Goal: Information Seeking & Learning: Learn about a topic

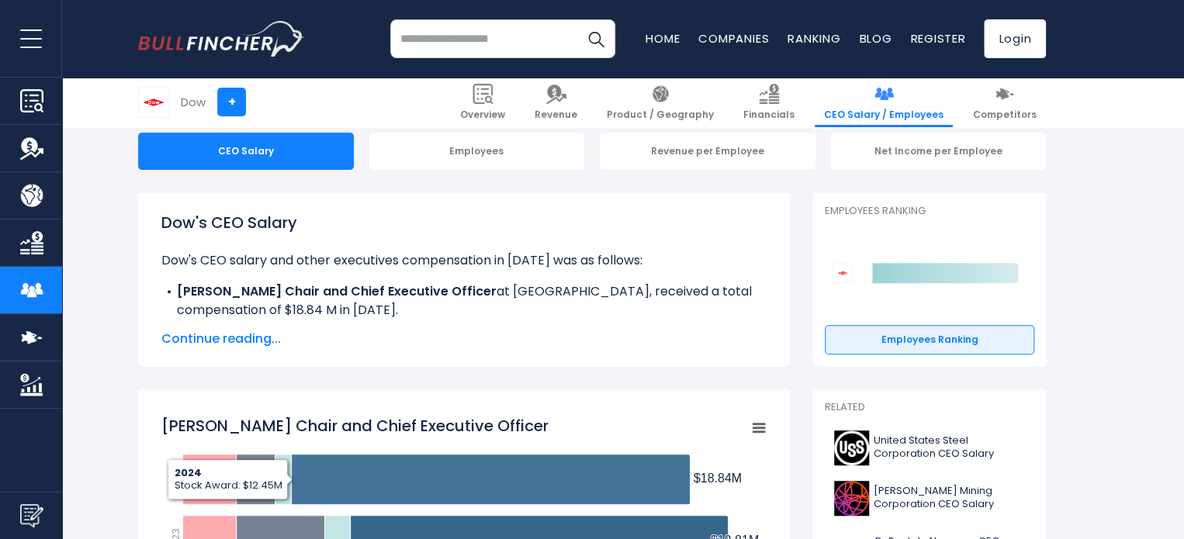
scroll to position [153, 0]
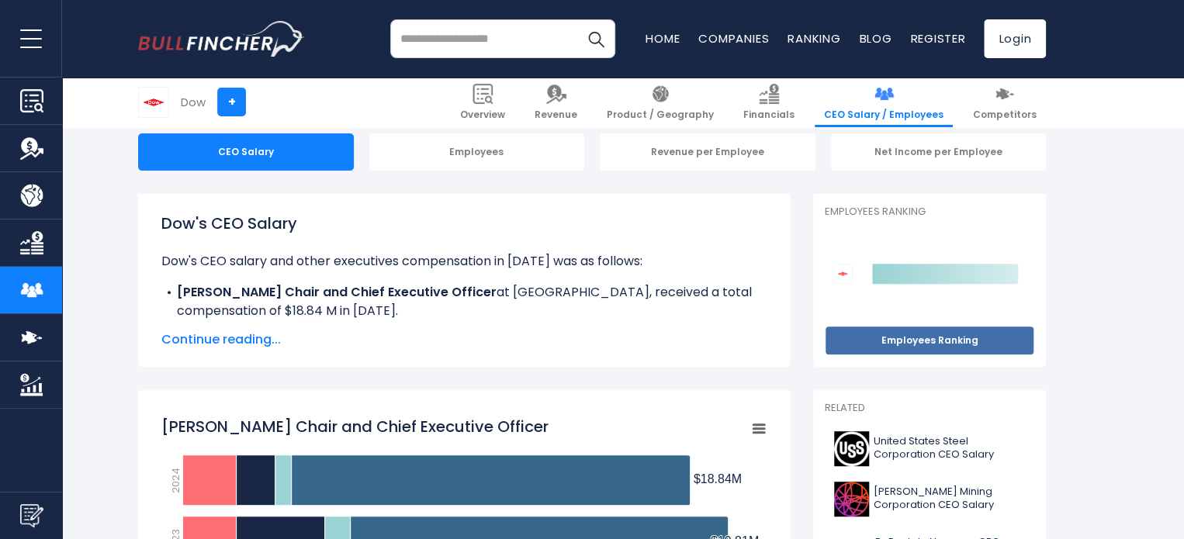
click at [928, 336] on link "Employees Ranking" at bounding box center [929, 340] width 209 height 29
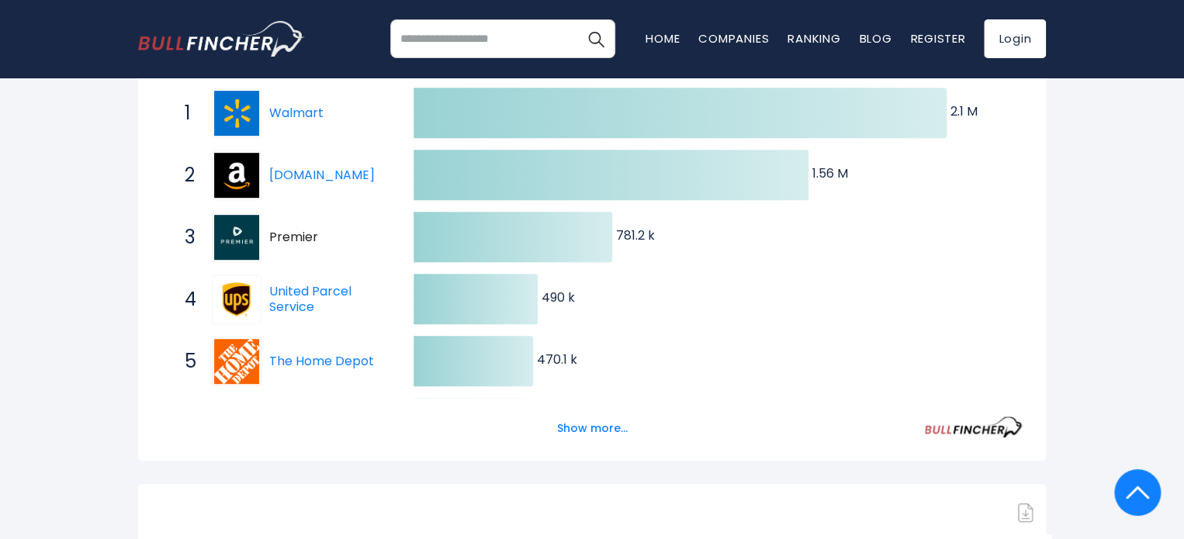
scroll to position [309, 0]
click at [586, 427] on button "Show more..." at bounding box center [592, 428] width 89 height 26
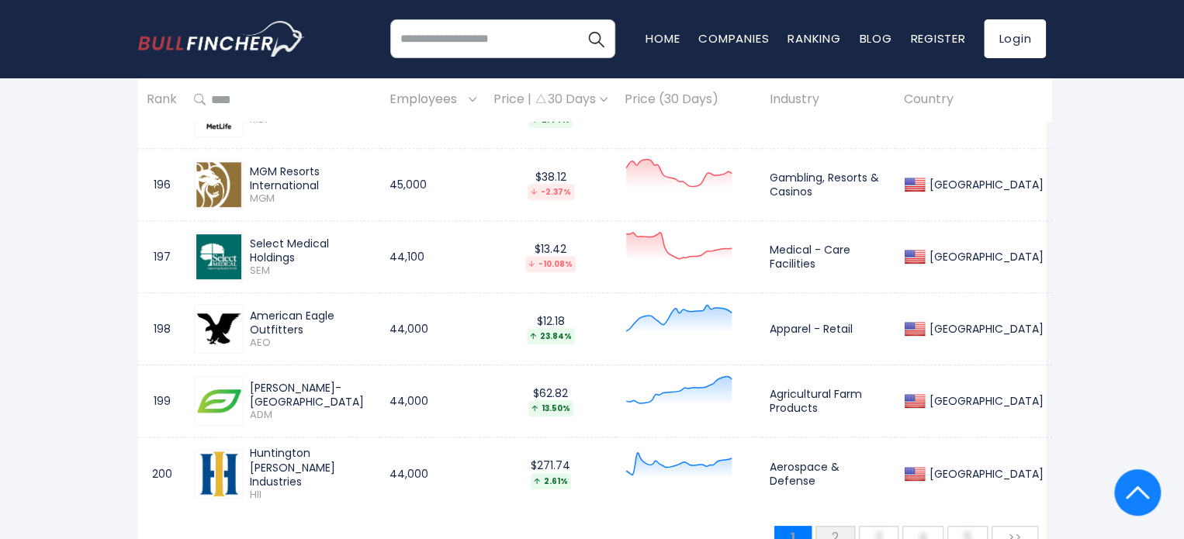
scroll to position [15115, 0]
click at [839, 524] on span "2" at bounding box center [835, 537] width 22 height 26
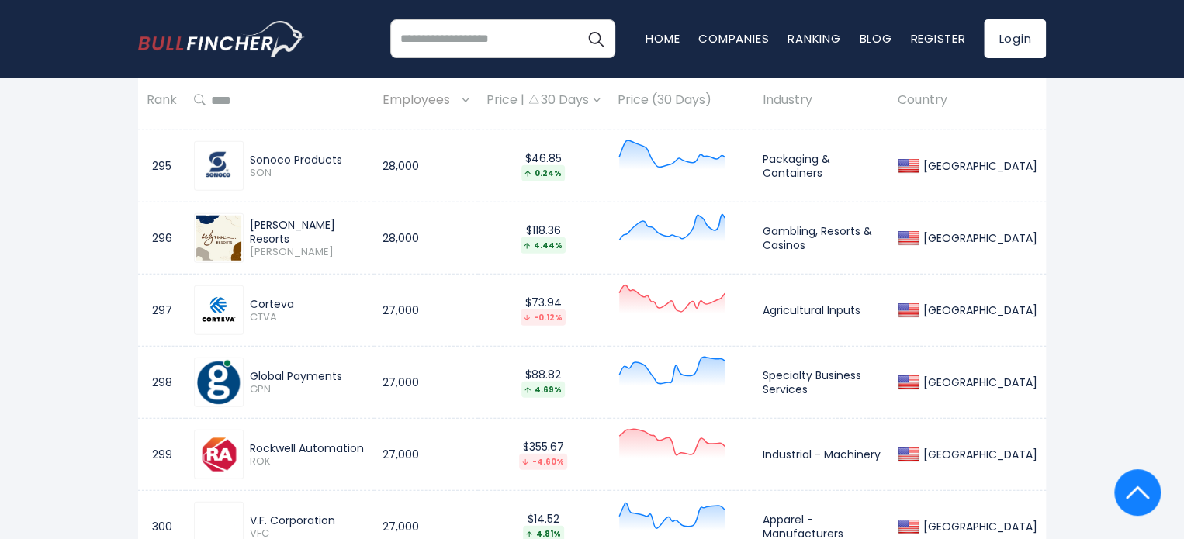
scroll to position [7844, 0]
click at [217, 290] on img at bounding box center [218, 311] width 45 height 45
